Goal: Find specific page/section: Find specific page/section

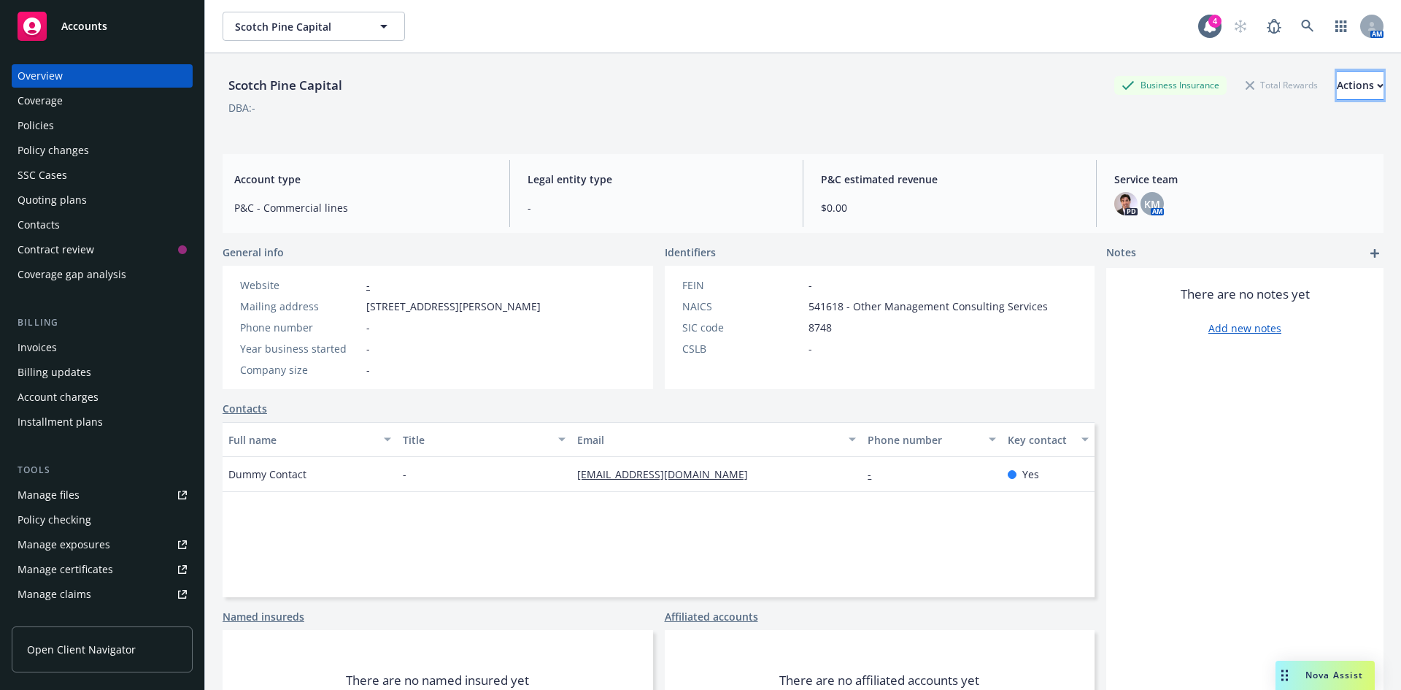
click at [1337, 78] on div "Actions" at bounding box center [1360, 86] width 47 height 28
click at [80, 24] on span "Accounts" at bounding box center [84, 26] width 46 height 12
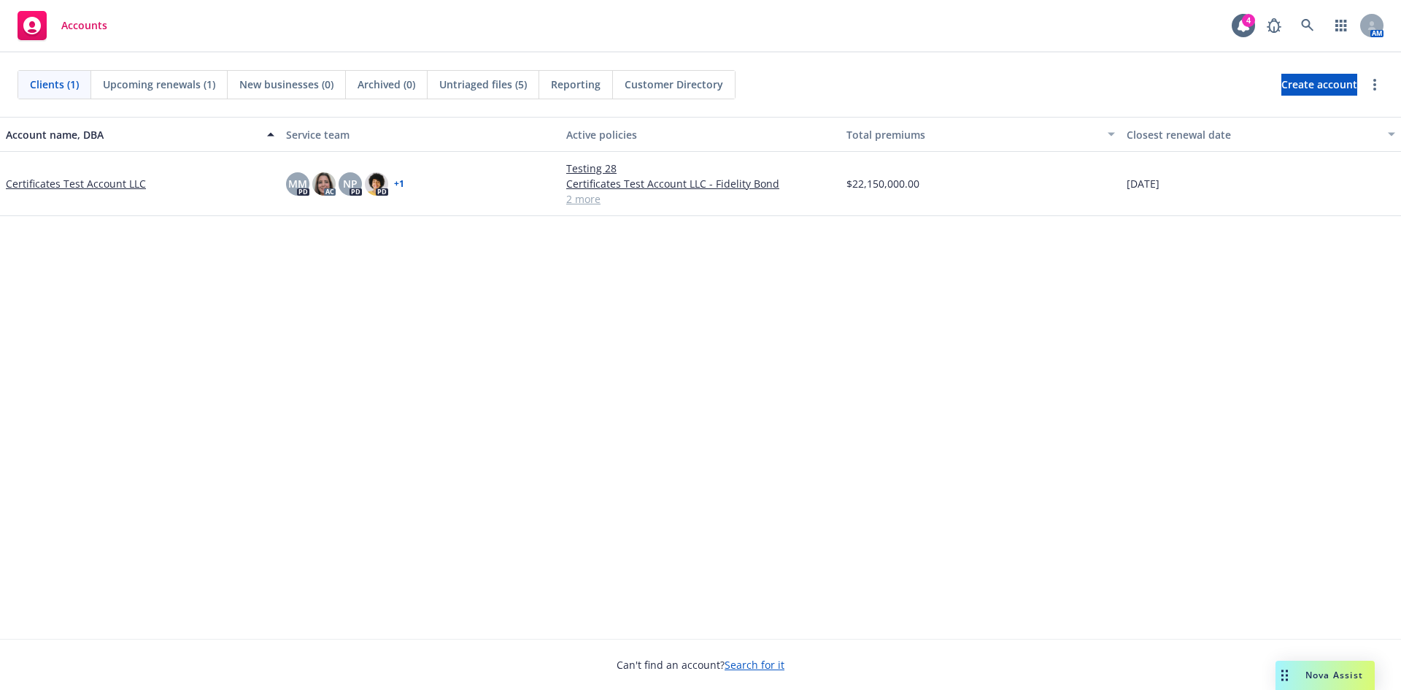
click at [123, 190] on link "Certificates Test Account LLC" at bounding box center [76, 183] width 140 height 15
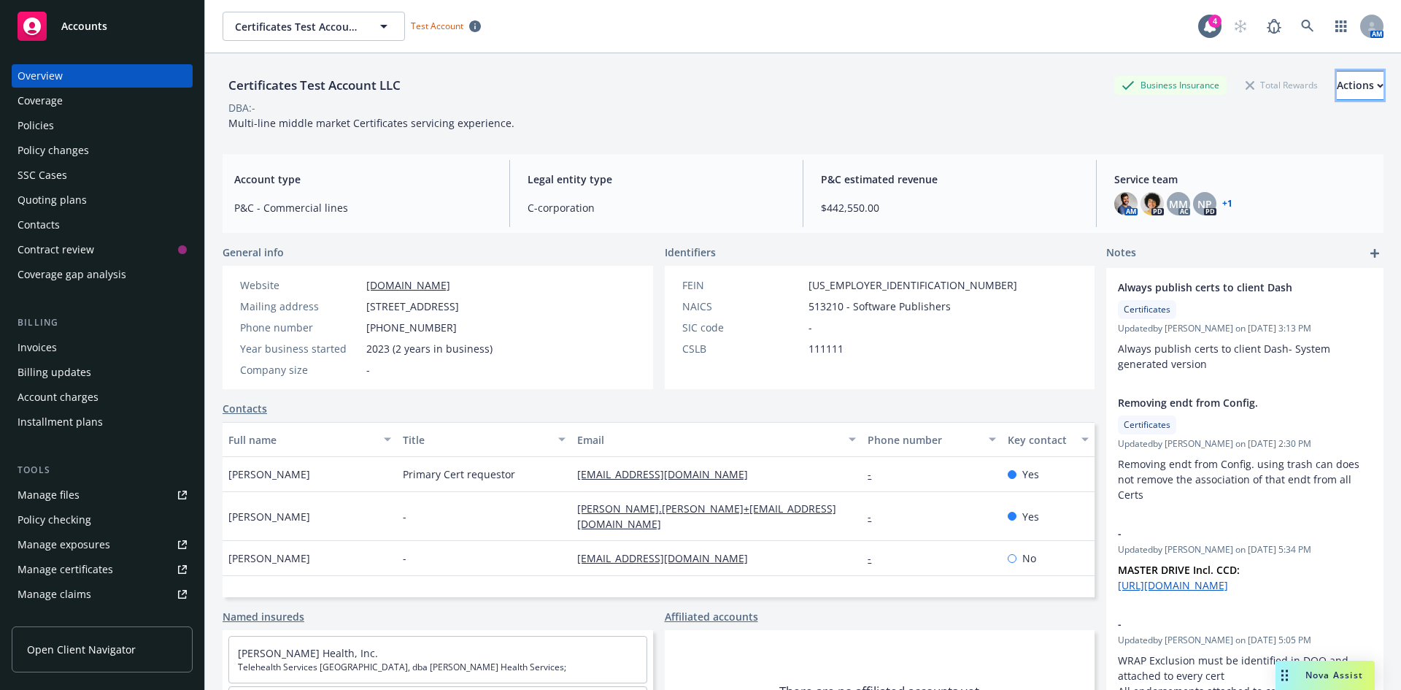
click at [1350, 90] on button "Actions" at bounding box center [1360, 85] width 47 height 29
click at [763, 84] on div "Certificates Test Account LLC Business Insurance Total Rewards Actions Actions …" at bounding box center [803, 85] width 1161 height 29
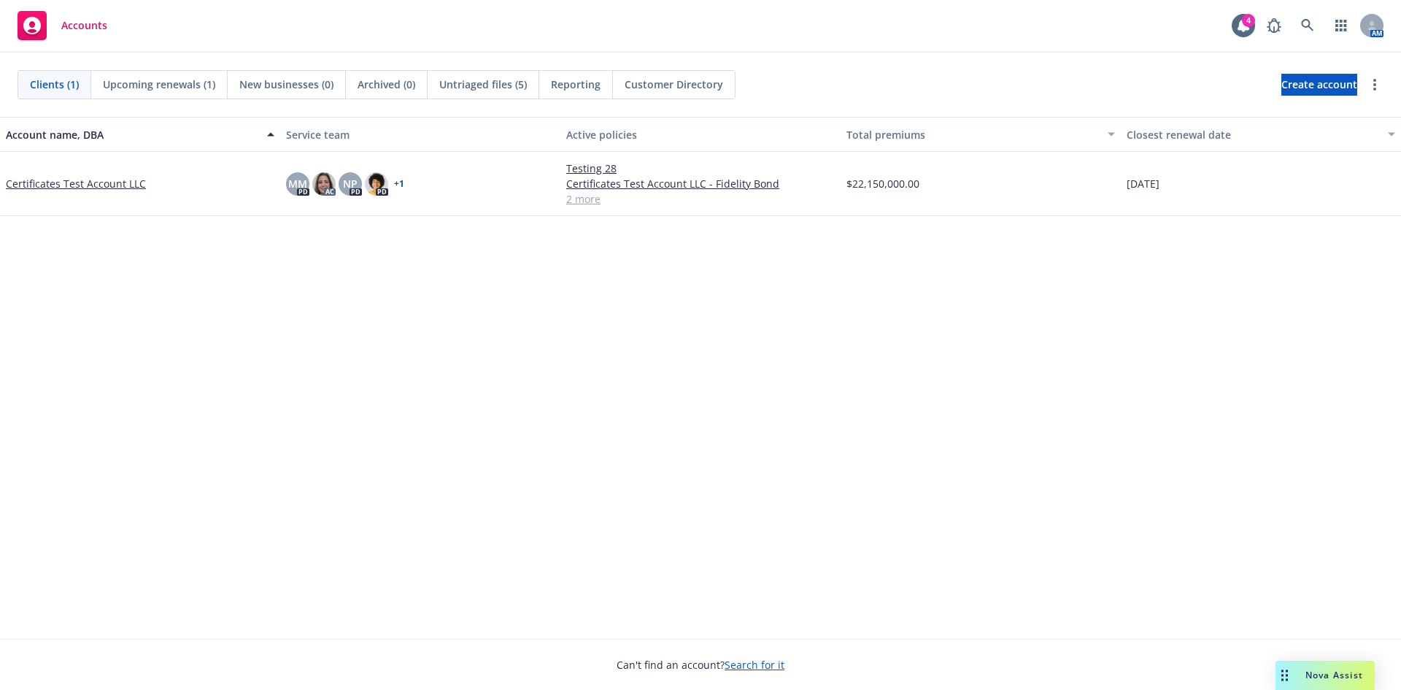
click at [91, 183] on link "Certificates Test Account LLC" at bounding box center [76, 183] width 140 height 15
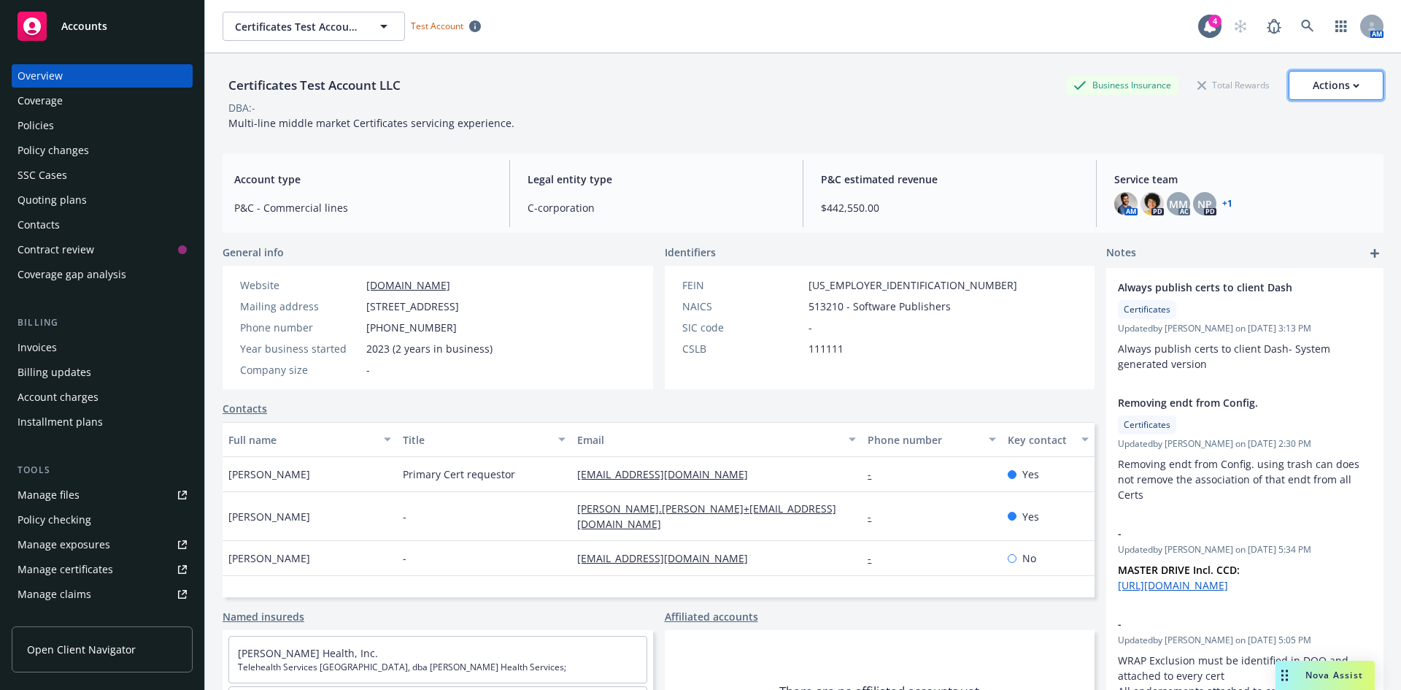
click at [1322, 94] on div "Actions" at bounding box center [1336, 86] width 47 height 28
click at [627, 115] on div "DBA: -" at bounding box center [803, 107] width 1161 height 15
click at [1293, 22] on link at bounding box center [1307, 26] width 29 height 29
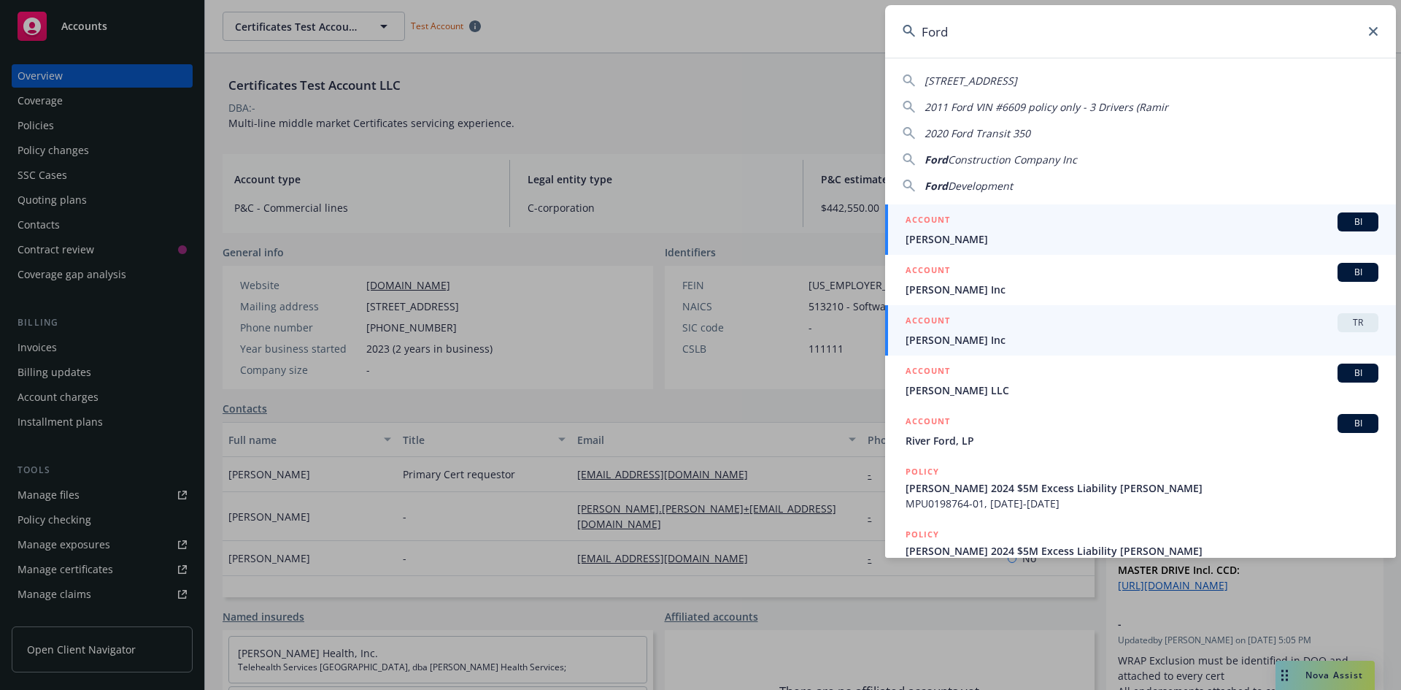
type input "Ford"
click at [996, 342] on span "[PERSON_NAME] Inc" at bounding box center [1142, 339] width 473 height 15
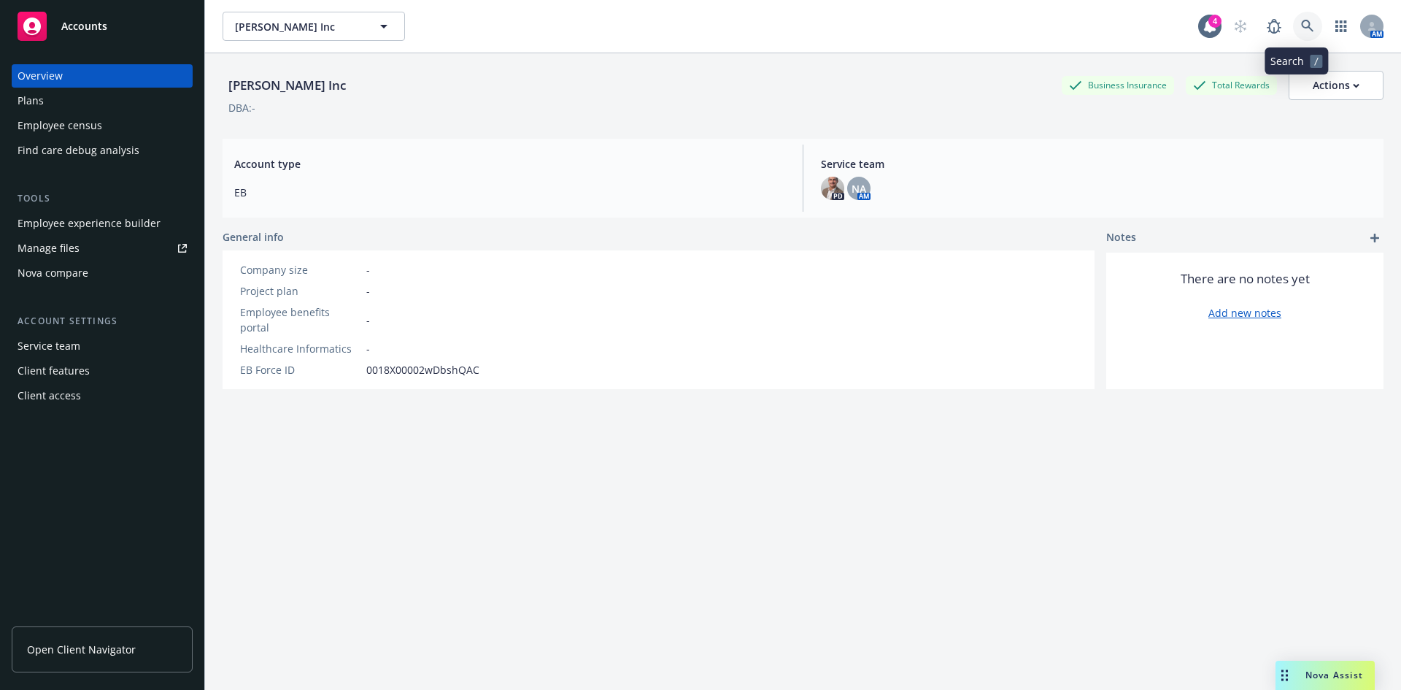
click at [1303, 21] on icon at bounding box center [1307, 26] width 13 height 13
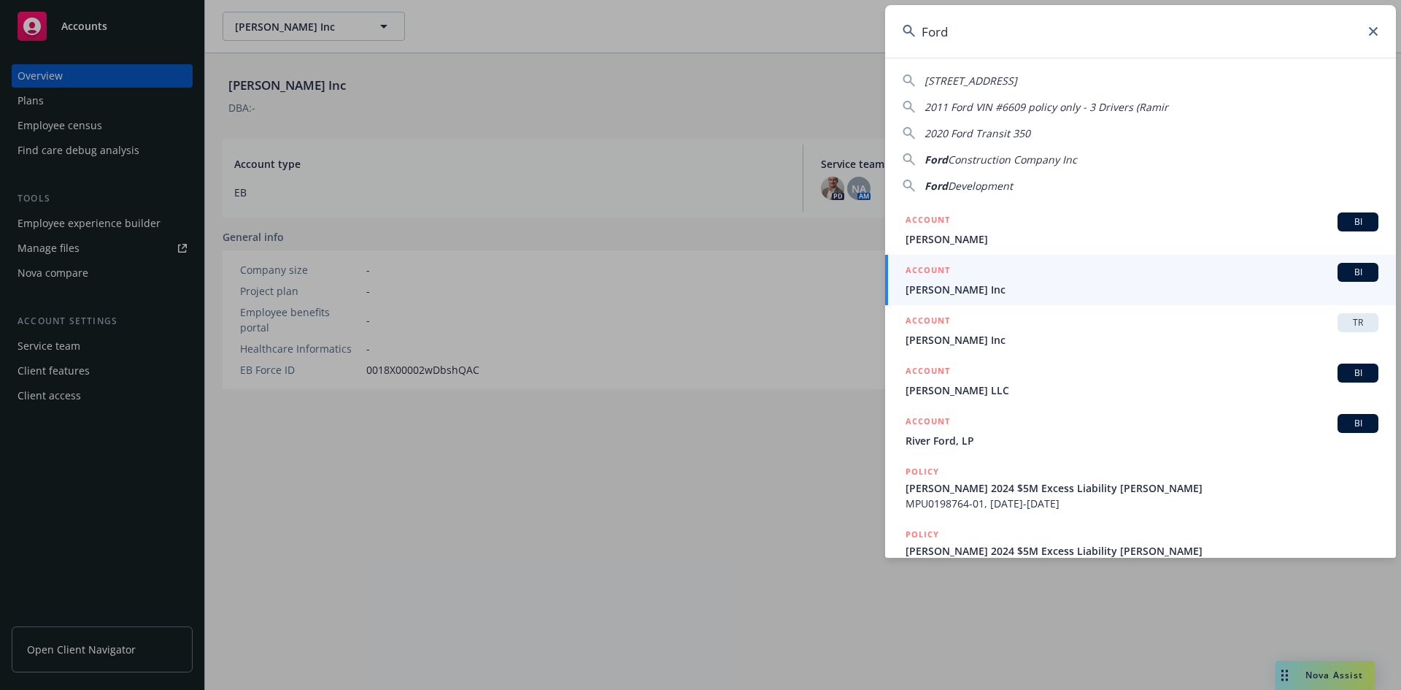
type input "Ford"
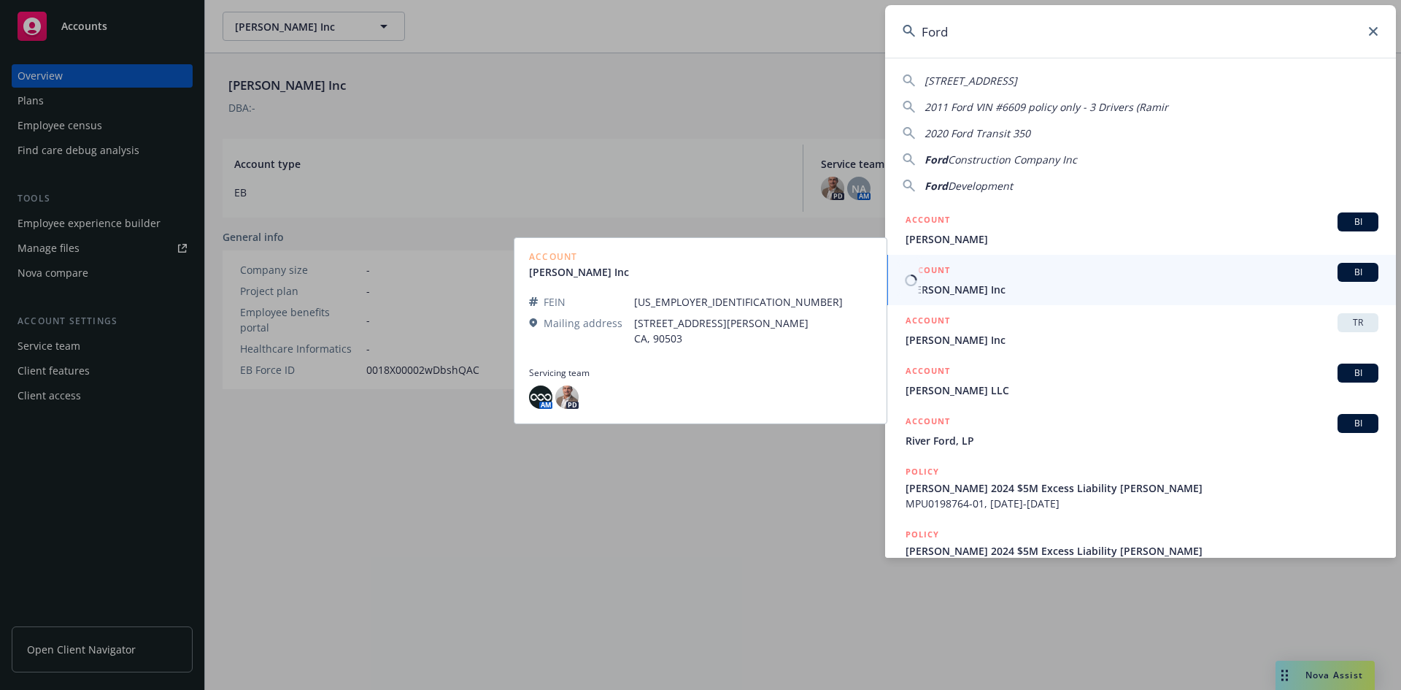
click at [1008, 291] on span "[PERSON_NAME] Inc" at bounding box center [1142, 289] width 473 height 15
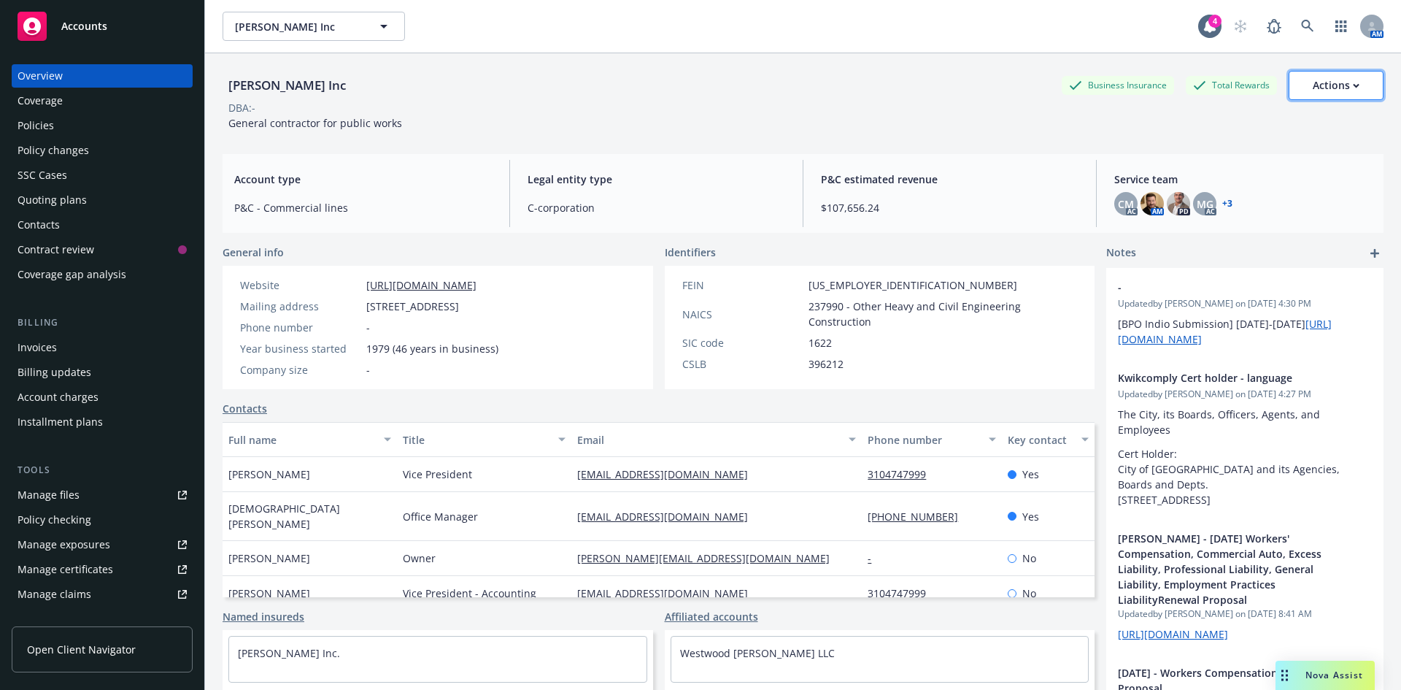
click at [1347, 72] on div "Actions" at bounding box center [1336, 86] width 47 height 28
drag, startPoint x: 719, startPoint y: 113, endPoint x: 563, endPoint y: 114, distance: 156.2
click at [717, 114] on div "DBA: -" at bounding box center [803, 107] width 1161 height 15
click at [92, 32] on span "Accounts" at bounding box center [84, 26] width 46 height 12
